Goal: Check status: Check status

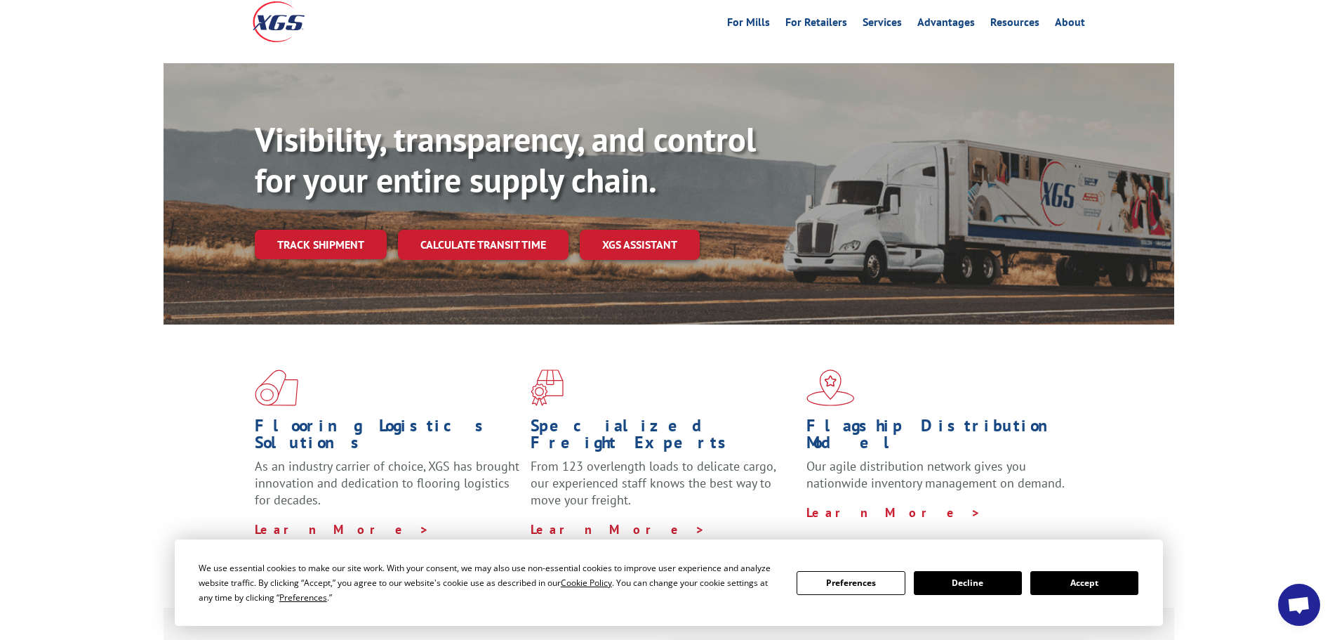
scroll to position [140, 0]
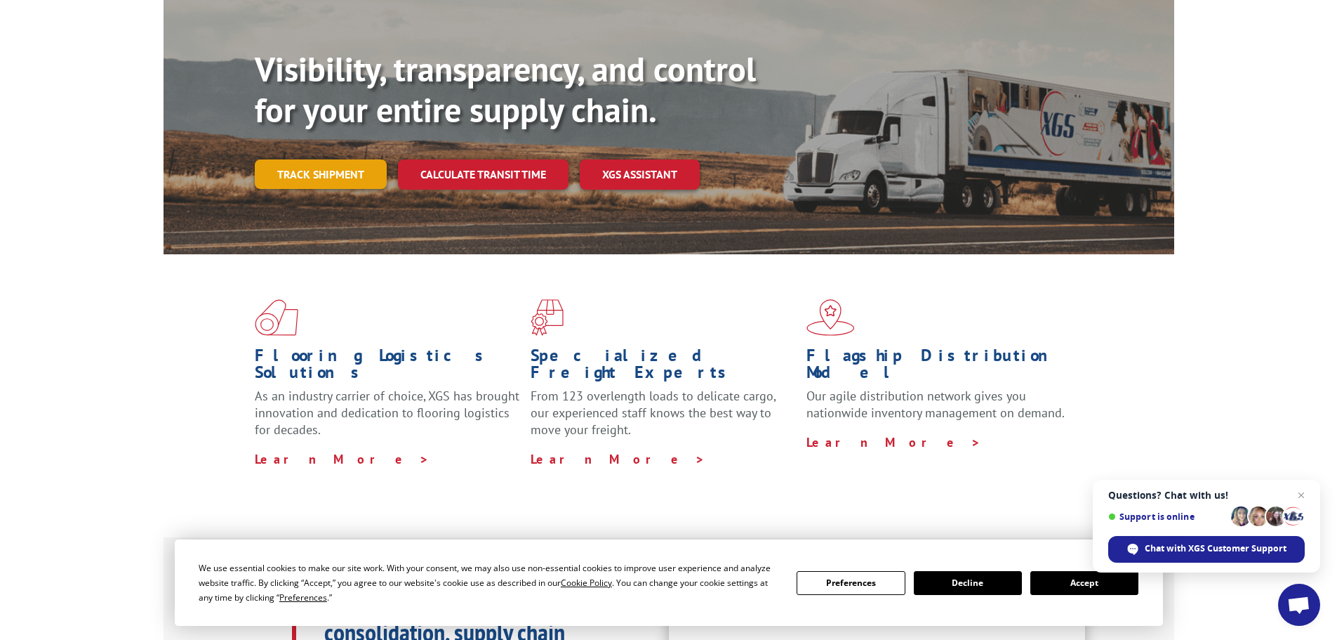
click at [355, 159] on link "Track shipment" at bounding box center [321, 173] width 132 height 29
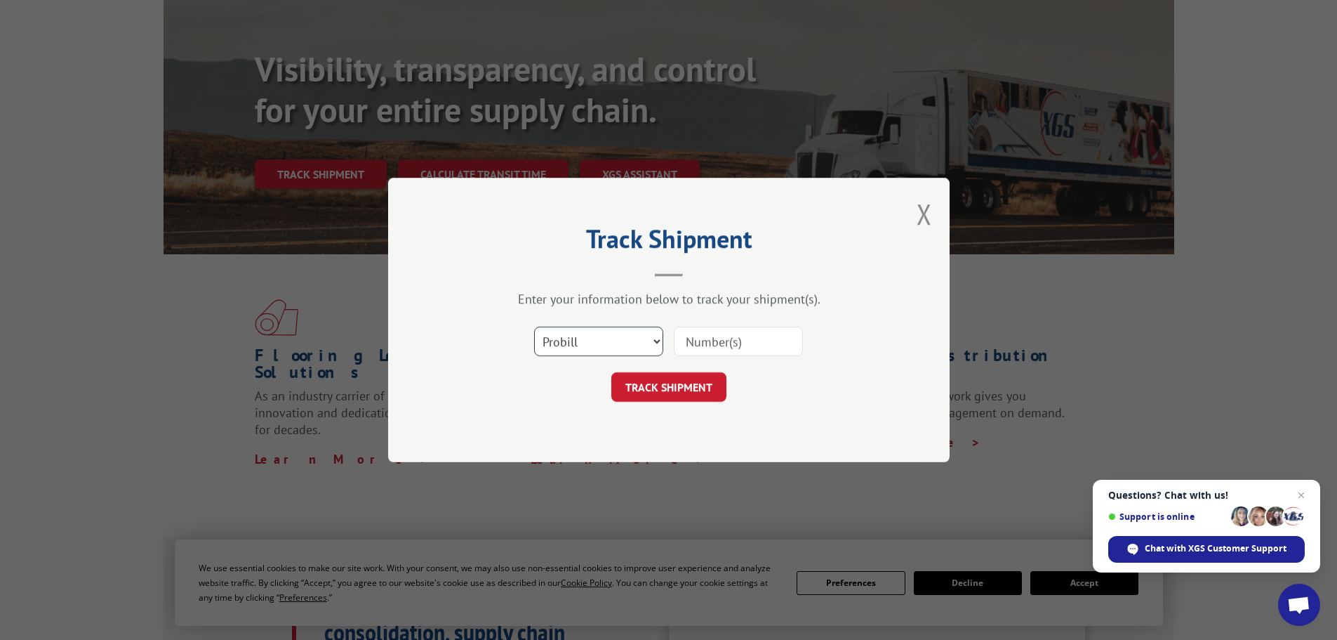
click at [632, 338] on select "Select category... Probill BOL PO" at bounding box center [598, 340] width 129 height 29
click at [534, 326] on select "Select category... Probill BOL PO" at bounding box center [598, 340] width 129 height 29
click at [555, 343] on select "Select category... Probill BOL PO" at bounding box center [598, 340] width 129 height 29
click at [722, 346] on input at bounding box center [738, 340] width 129 height 29
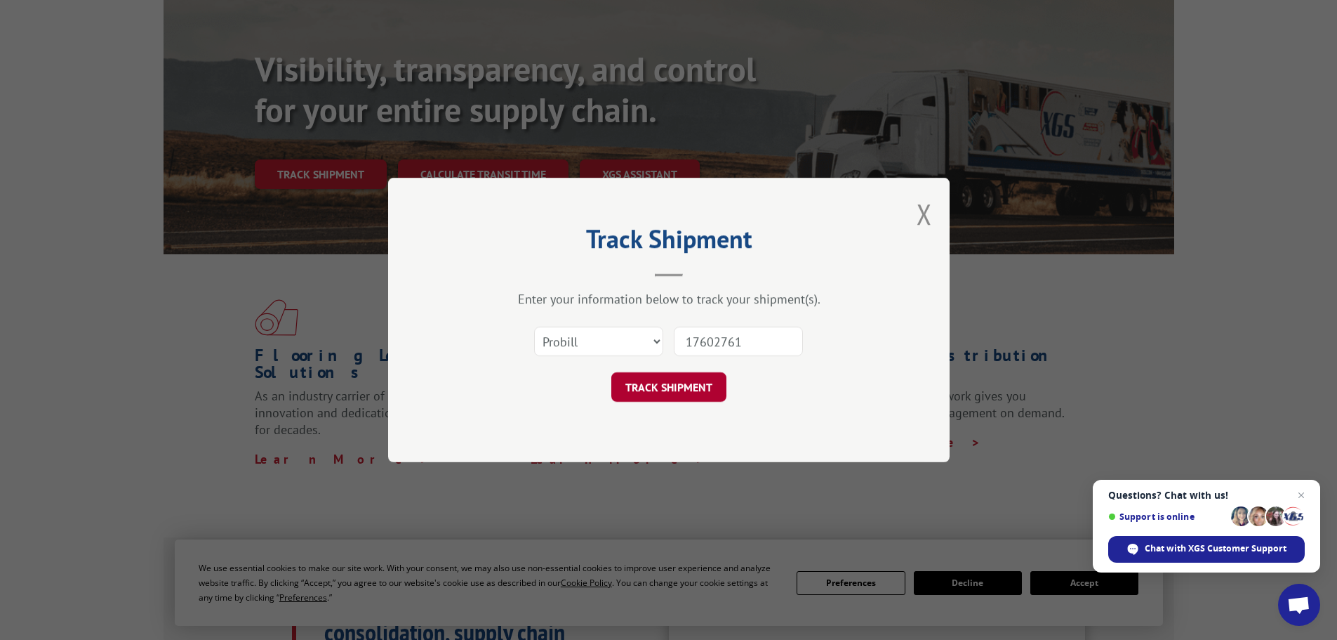
type input "17602761"
click at [687, 383] on button "TRACK SHIPMENT" at bounding box center [669, 386] width 115 height 29
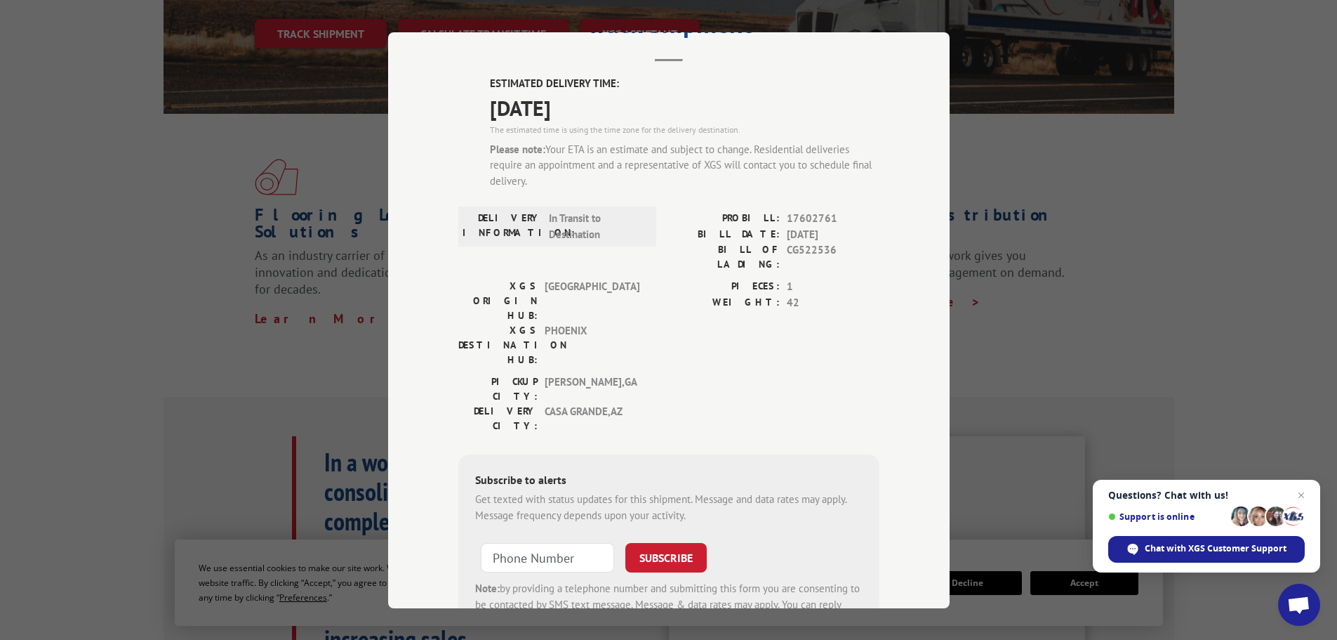
scroll to position [0, 0]
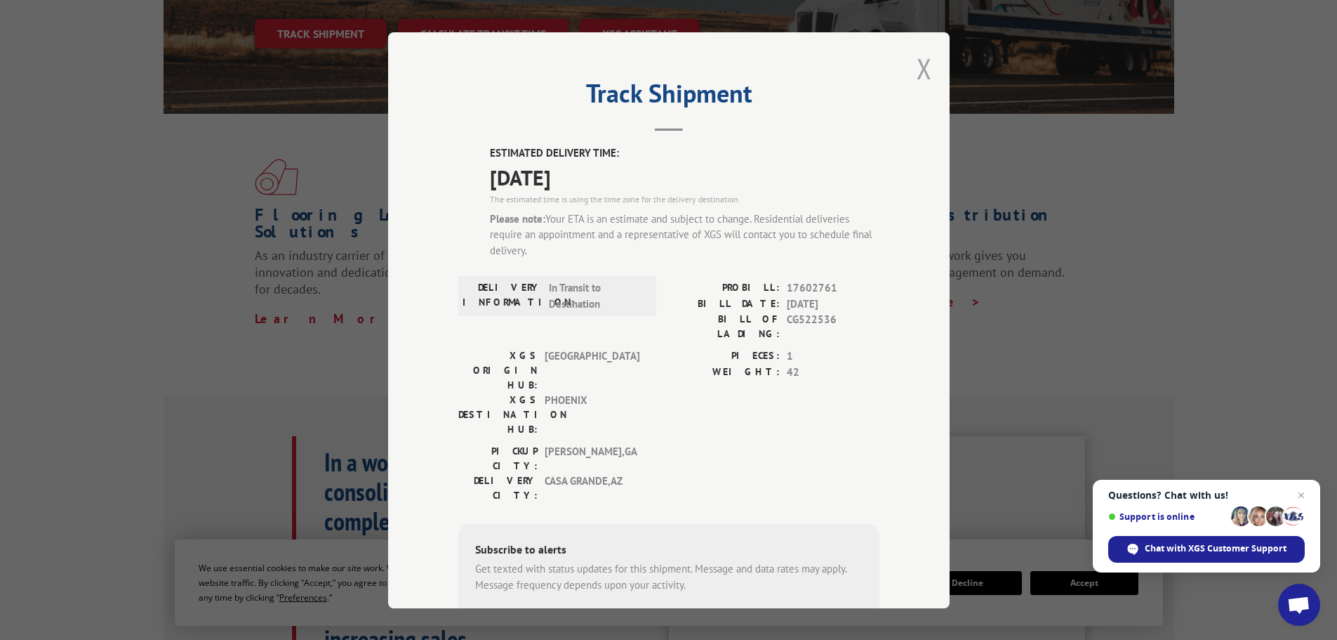
click at [917, 65] on button "Close modal" at bounding box center [924, 68] width 15 height 37
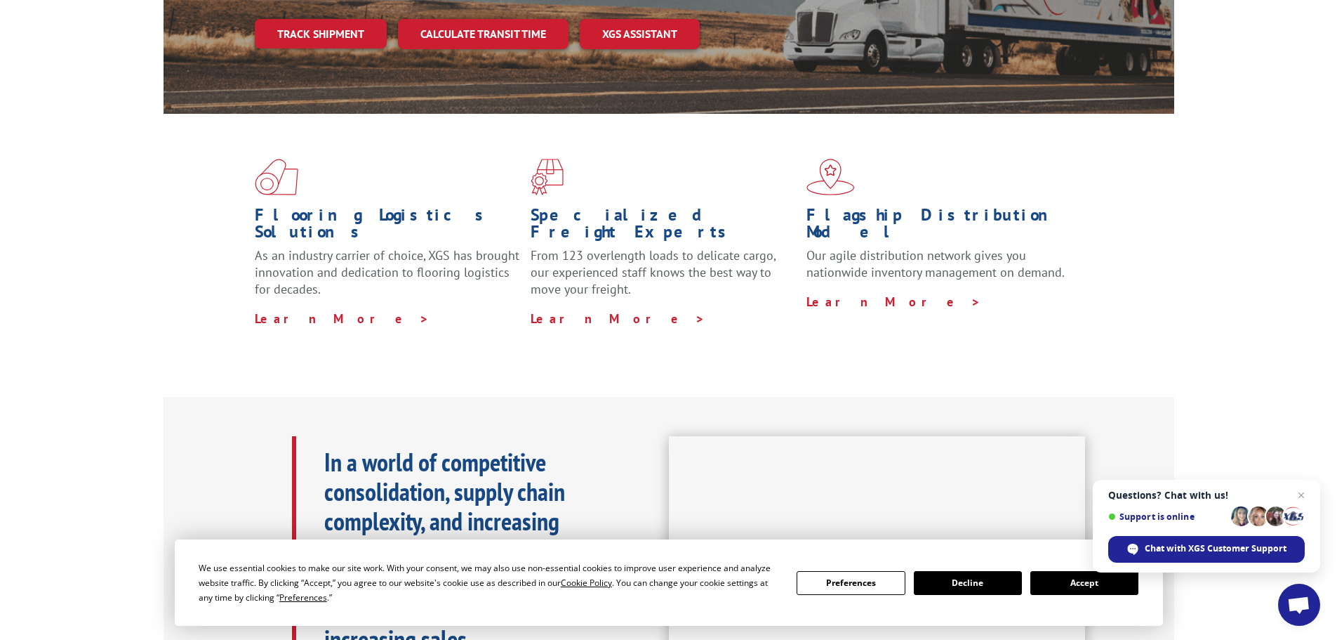
scroll to position [269, 0]
